Goal: Task Accomplishment & Management: Use online tool/utility

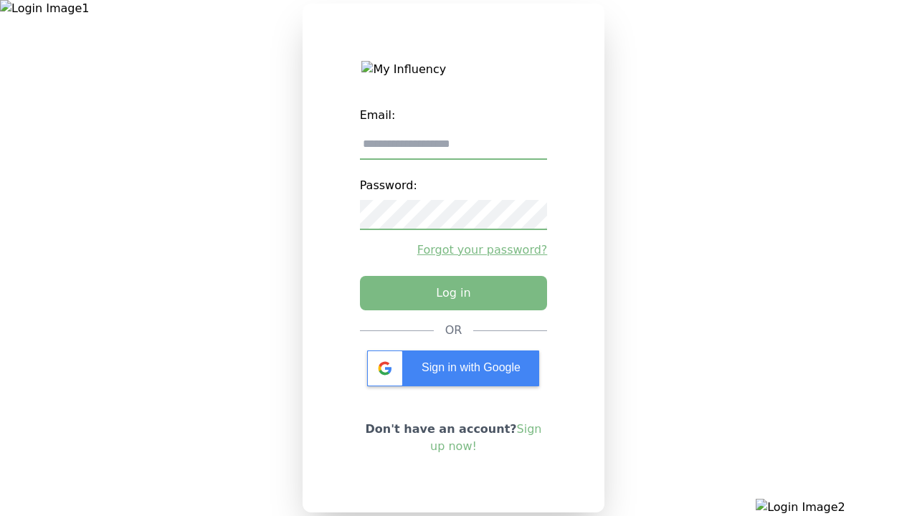
click at [453, 150] on input "email" at bounding box center [454, 145] width 188 height 30
type input "**********"
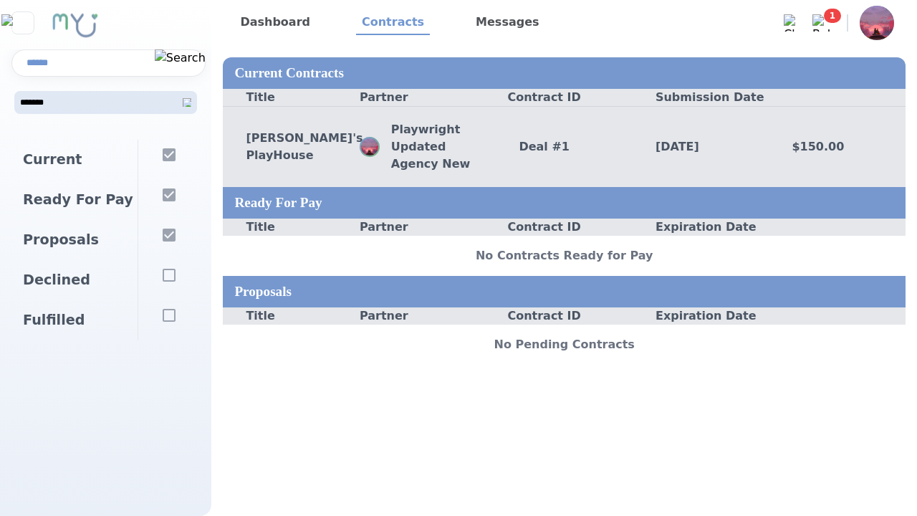
click at [564, 146] on div "Deal # 1" at bounding box center [564, 146] width 137 height 17
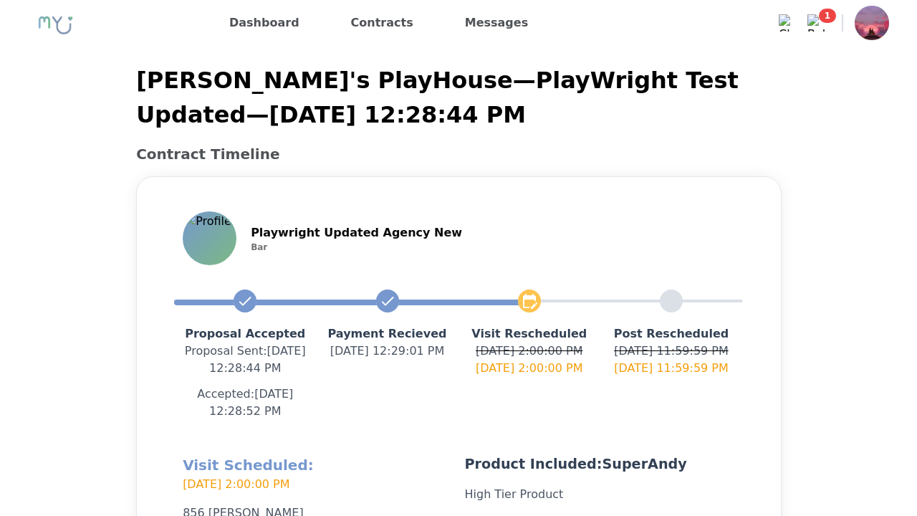
scroll to position [341, 0]
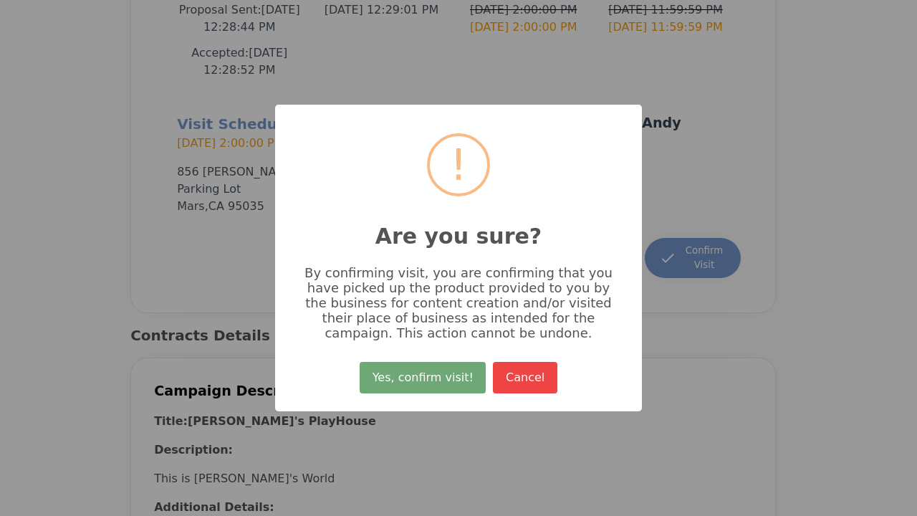
click at [425, 383] on button "Yes, confirm visit!" at bounding box center [423, 378] width 126 height 32
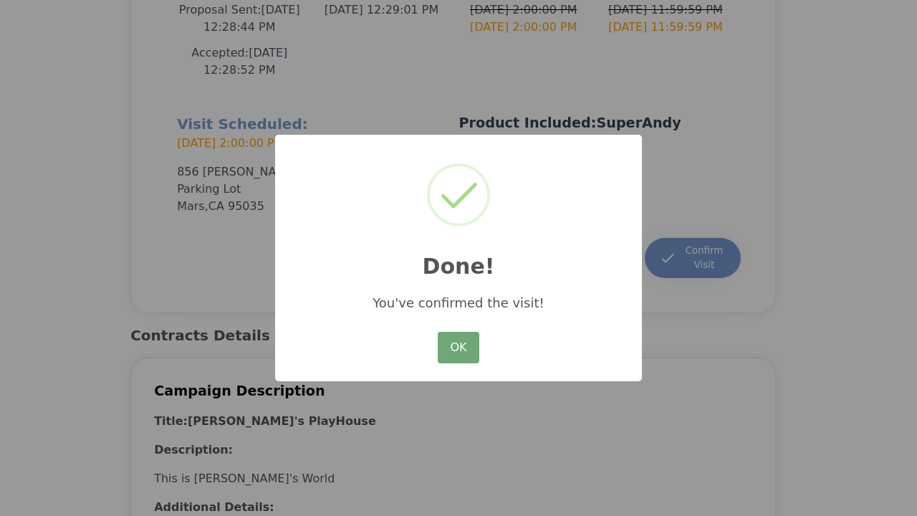
click at [459, 348] on button "OK" at bounding box center [459, 348] width 42 height 32
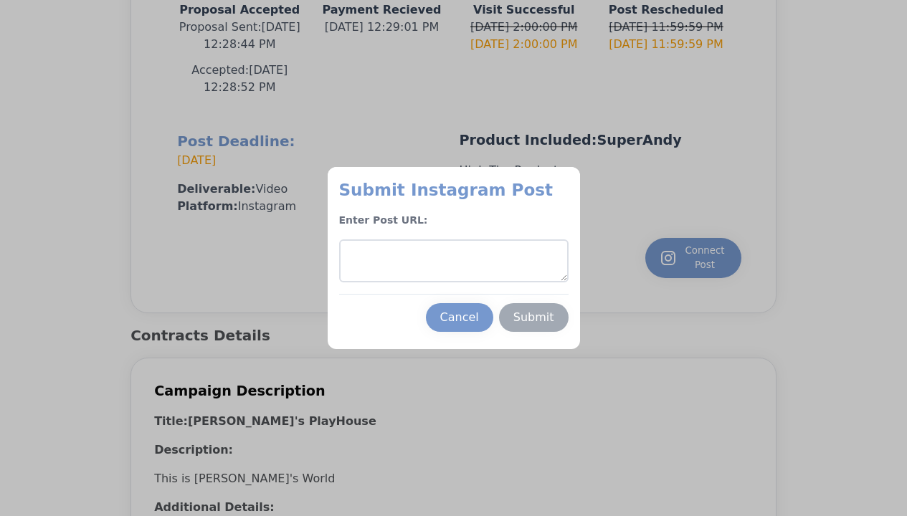
click at [453, 261] on textarea at bounding box center [453, 260] width 229 height 43
type textarea "**********"
click at [533, 318] on div "Submit" at bounding box center [533, 317] width 41 height 17
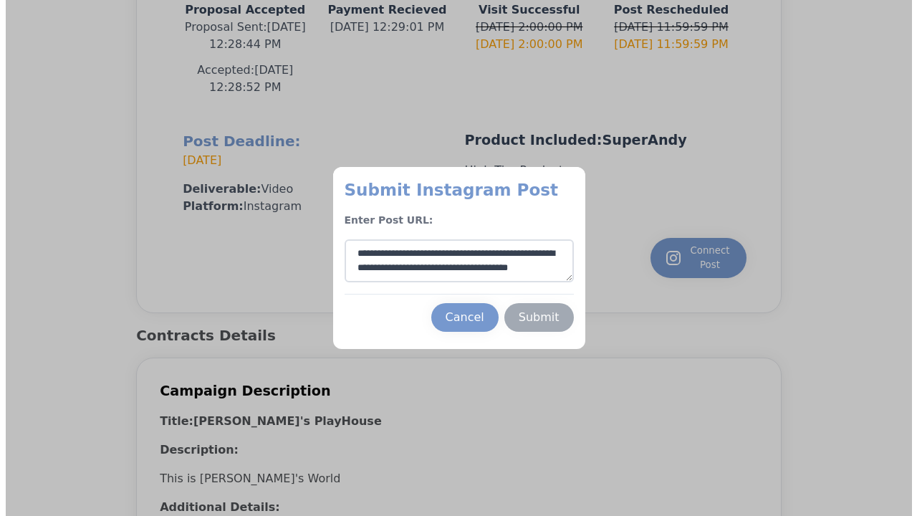
scroll to position [22, 0]
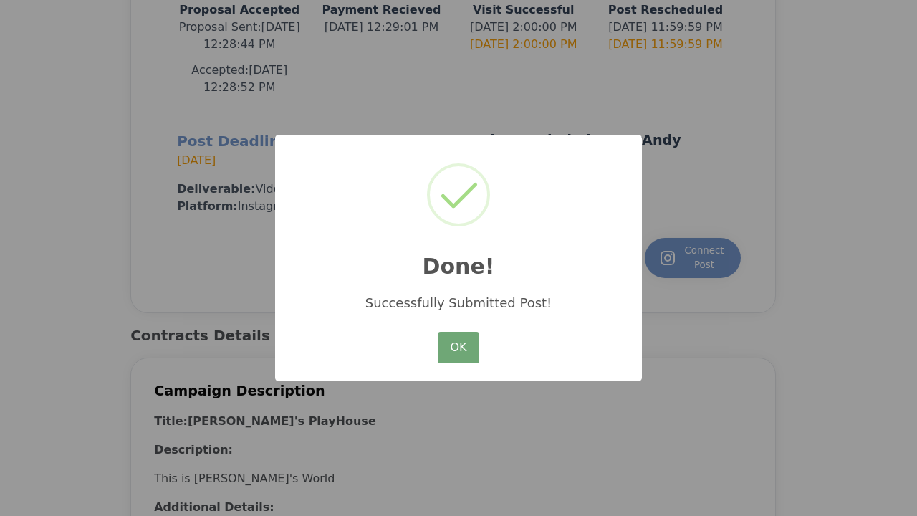
click at [459, 348] on button "OK" at bounding box center [459, 348] width 42 height 32
